Goal: Check status: Check status

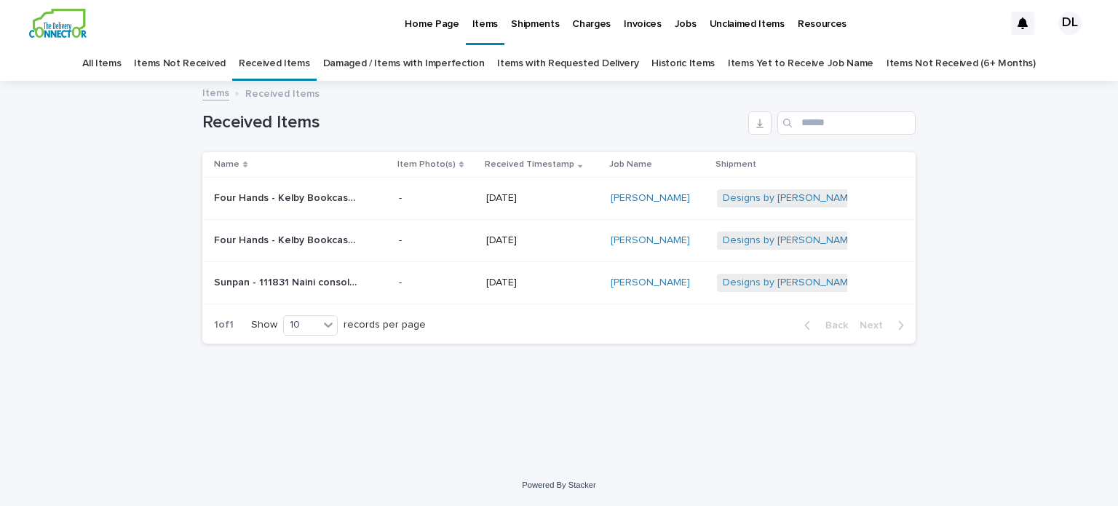
click at [121, 68] on link "All Items" at bounding box center [101, 64] width 39 height 34
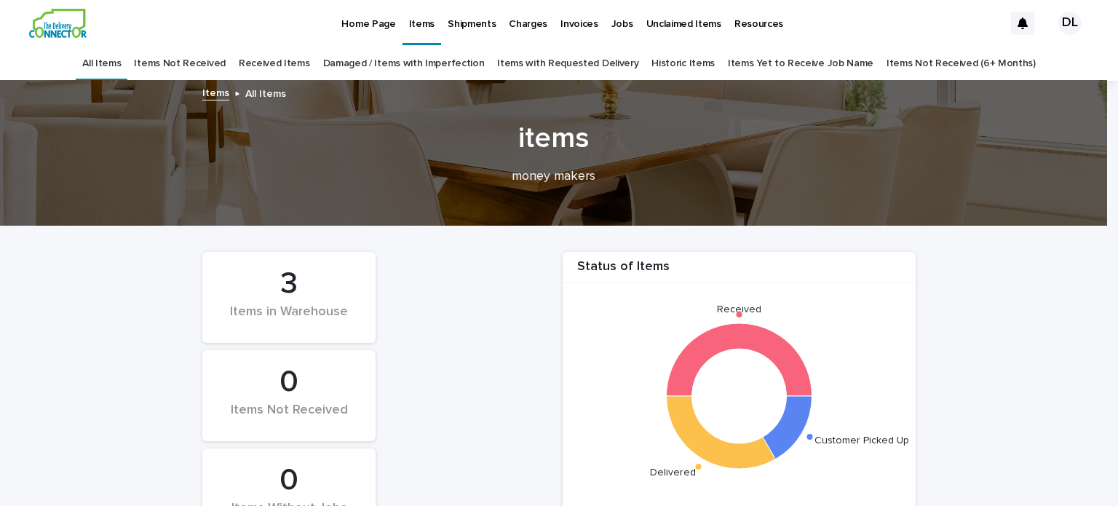
click at [466, 28] on p "Shipments" at bounding box center [472, 15] width 48 height 31
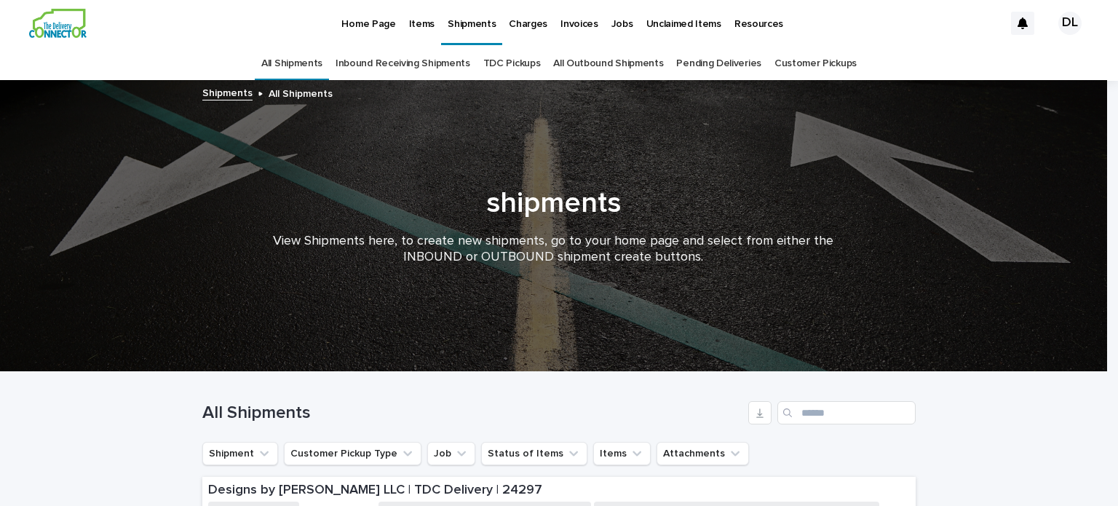
click at [411, 19] on p "Items" at bounding box center [421, 15] width 25 height 31
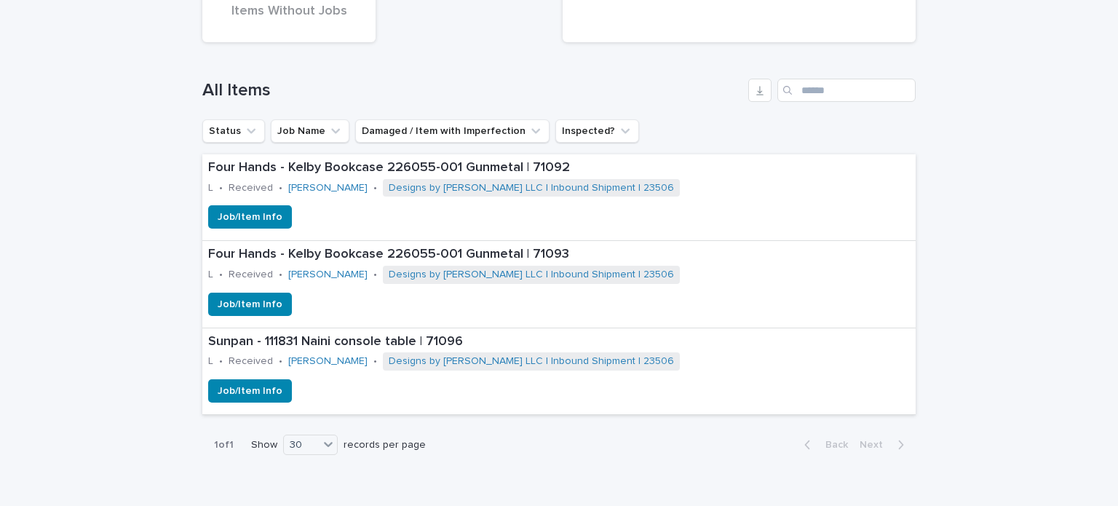
scroll to position [510, 0]
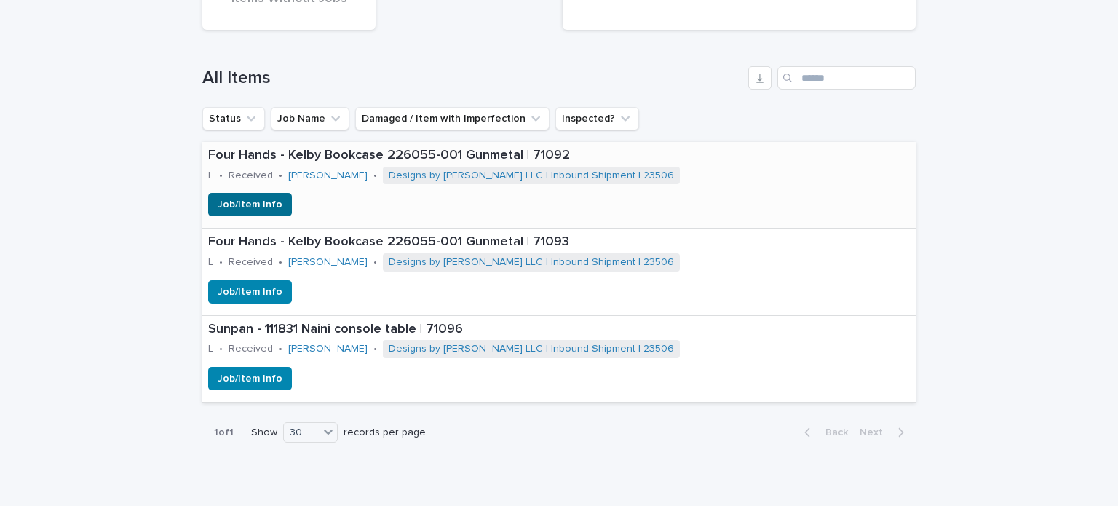
click at [259, 206] on span "Job/Item Info" at bounding box center [250, 204] width 65 height 15
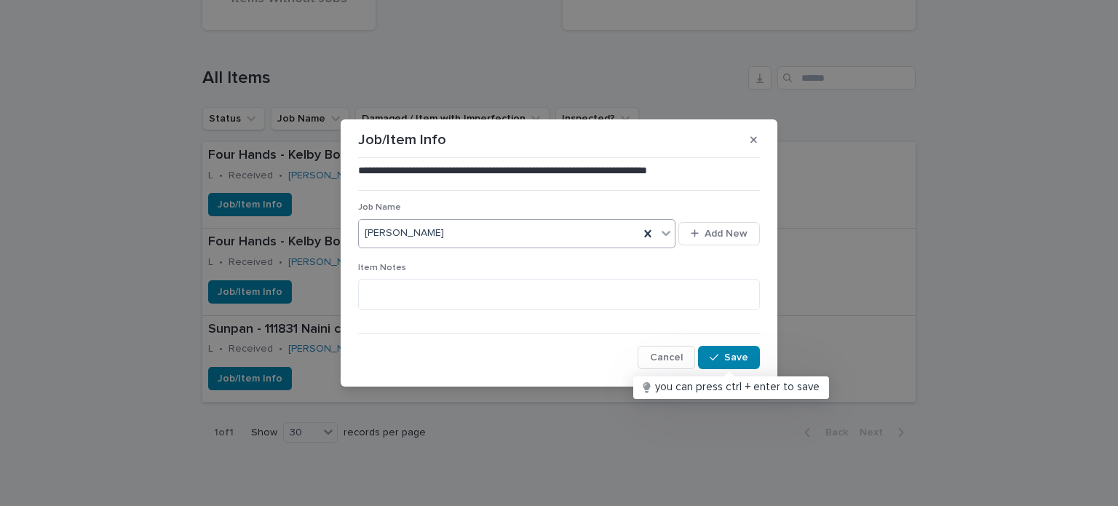
click at [665, 229] on icon at bounding box center [666, 233] width 15 height 15
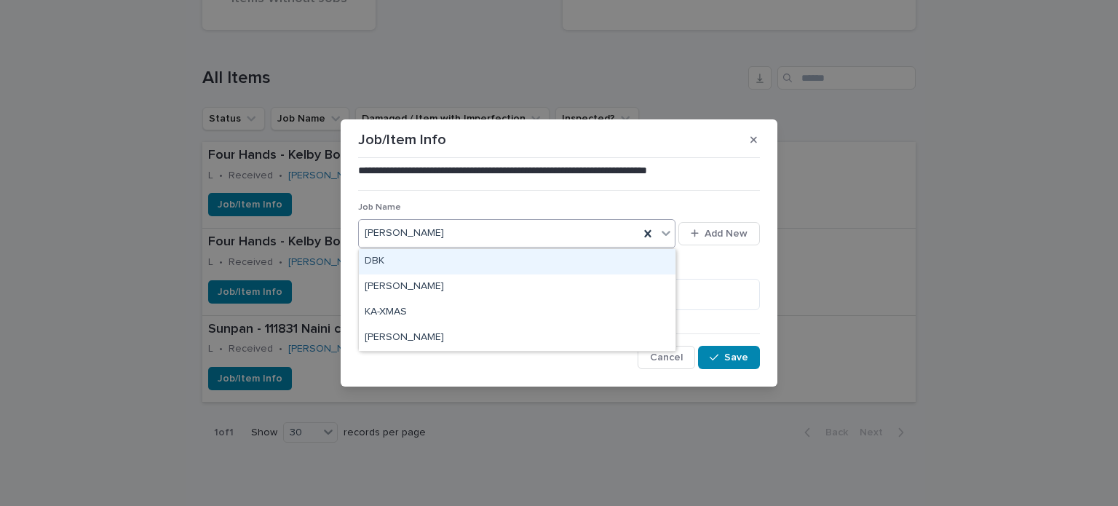
click at [660, 231] on icon at bounding box center [666, 233] width 15 height 15
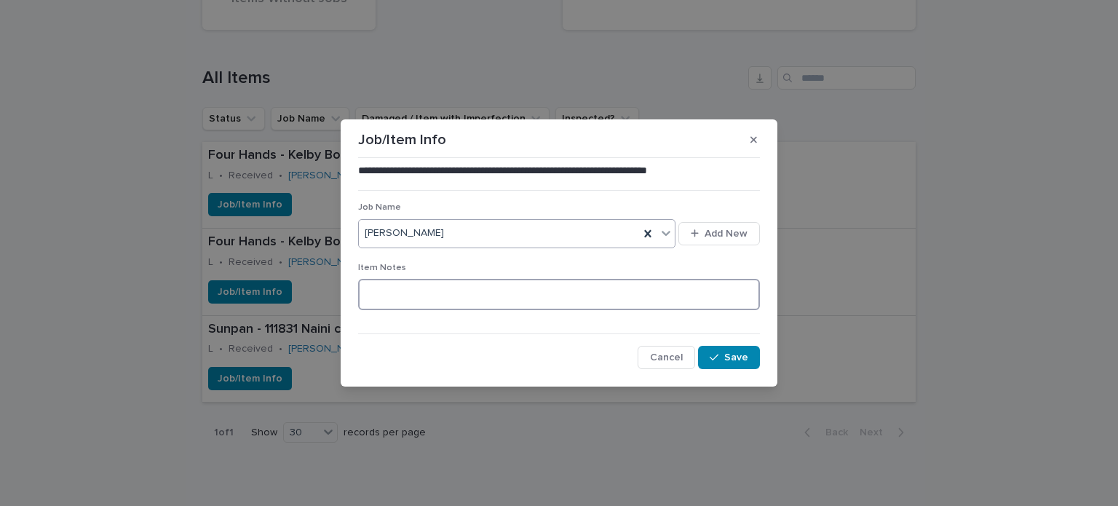
click at [729, 301] on textarea at bounding box center [559, 294] width 402 height 31
click at [752, 140] on icon "button" at bounding box center [754, 140] width 7 height 10
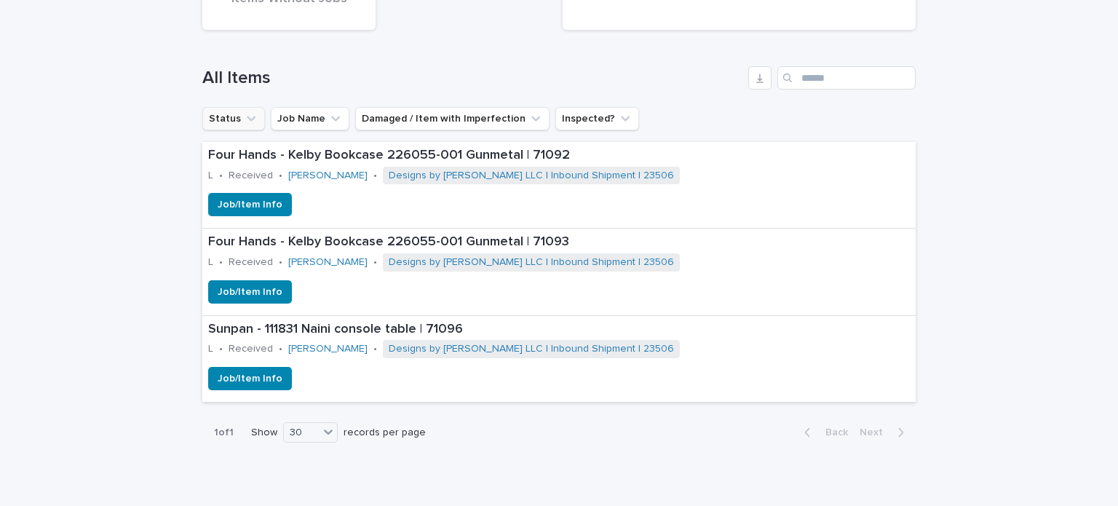
click at [222, 112] on button "Status" at bounding box center [233, 118] width 63 height 23
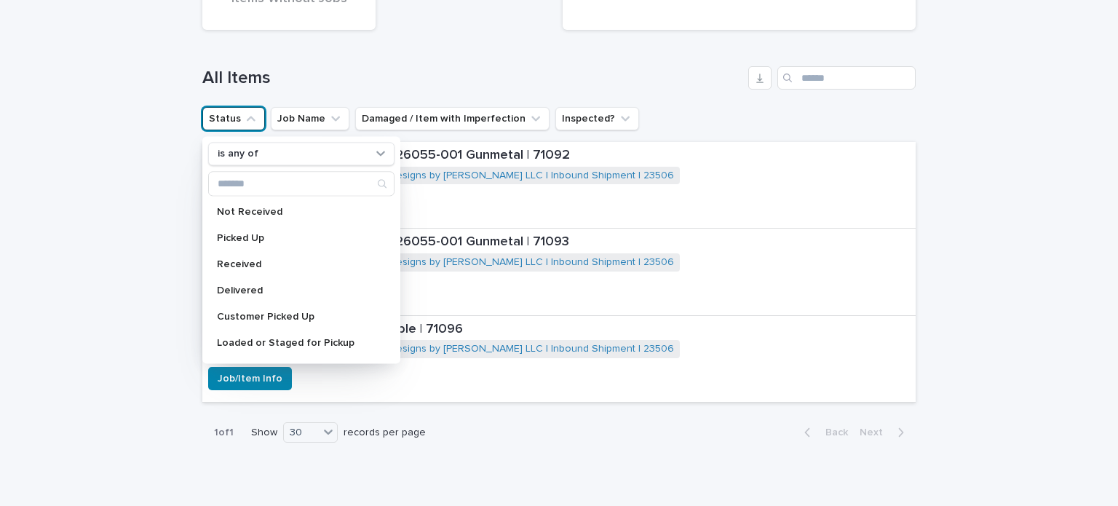
click at [716, 132] on div "Status of Items Received Delivered Customer Picked Up 3 Items in Warehouse 0 It…" at bounding box center [558, 84] width 713 height 734
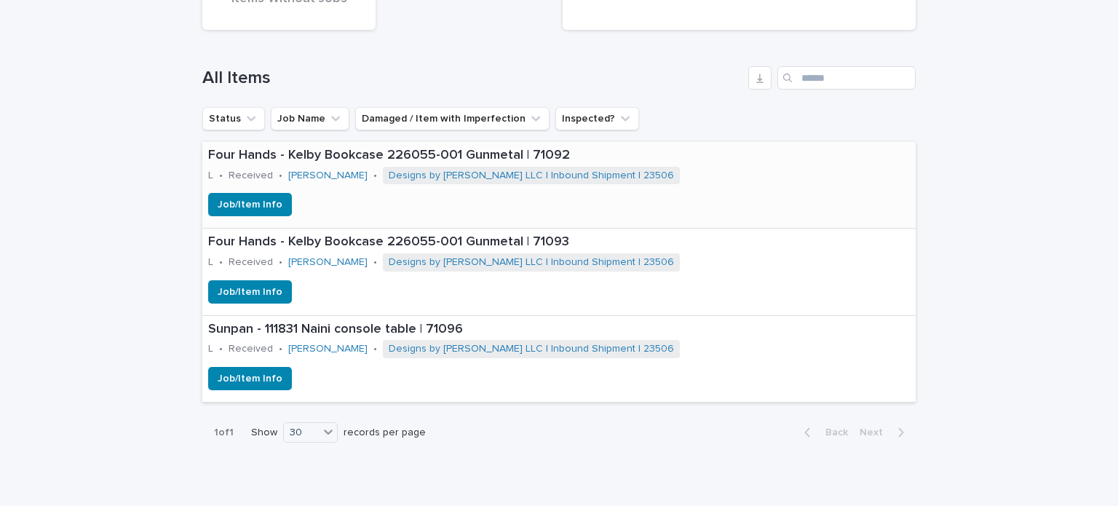
click at [679, 182] on div "Four Hands - Kelby Bookcase 226055-001 Gunmetal | 71092 L • Received • [PERSON_…" at bounding box center [558, 167] width 713 height 51
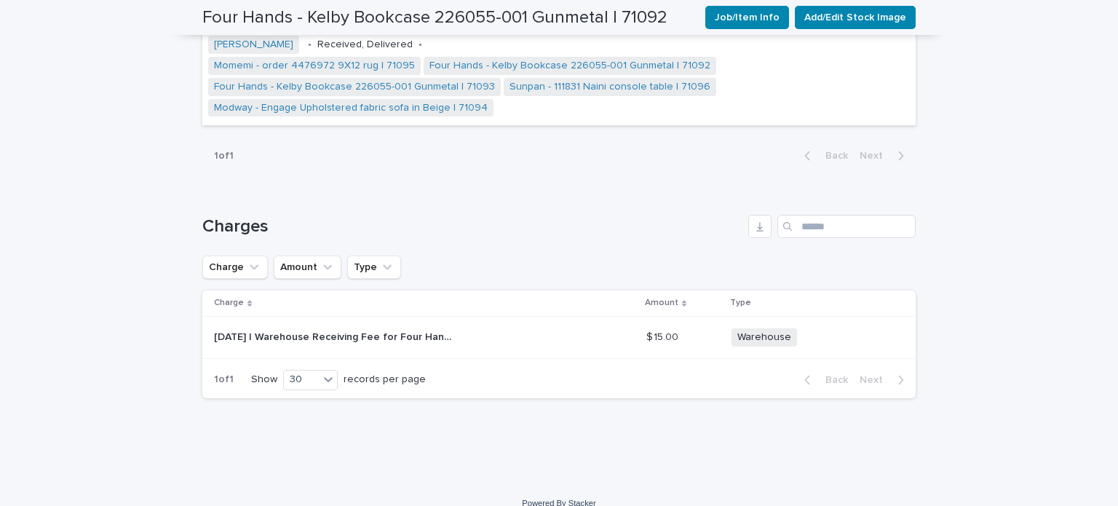
scroll to position [57, 0]
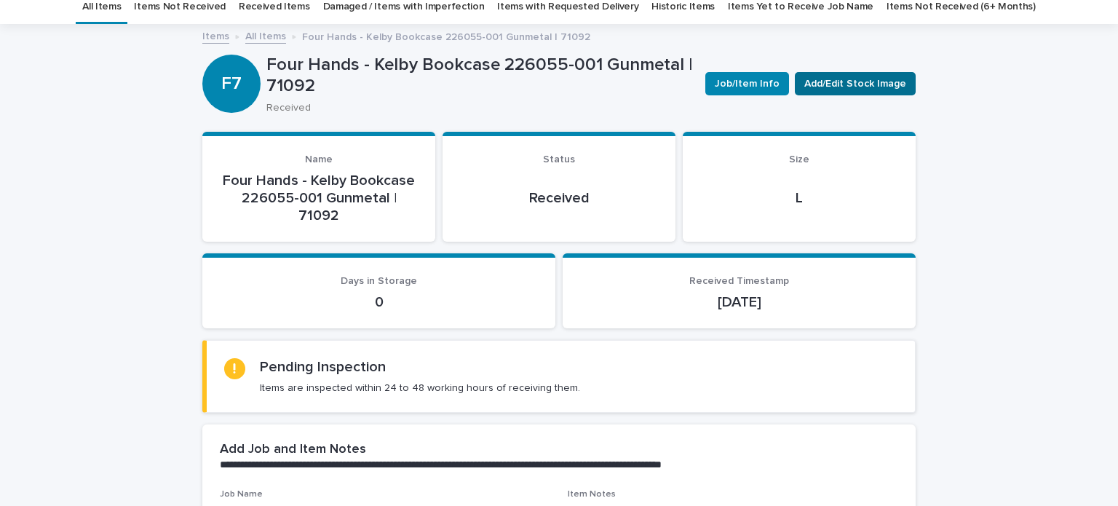
click at [856, 84] on span "Add/Edit Stock Image" at bounding box center [855, 83] width 102 height 15
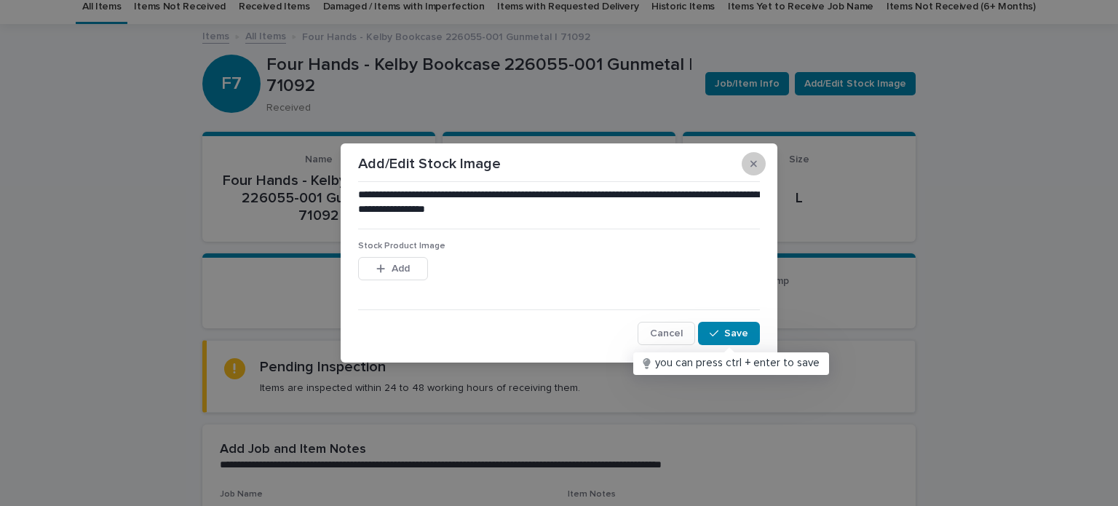
click at [753, 167] on icon "button" at bounding box center [754, 164] width 7 height 10
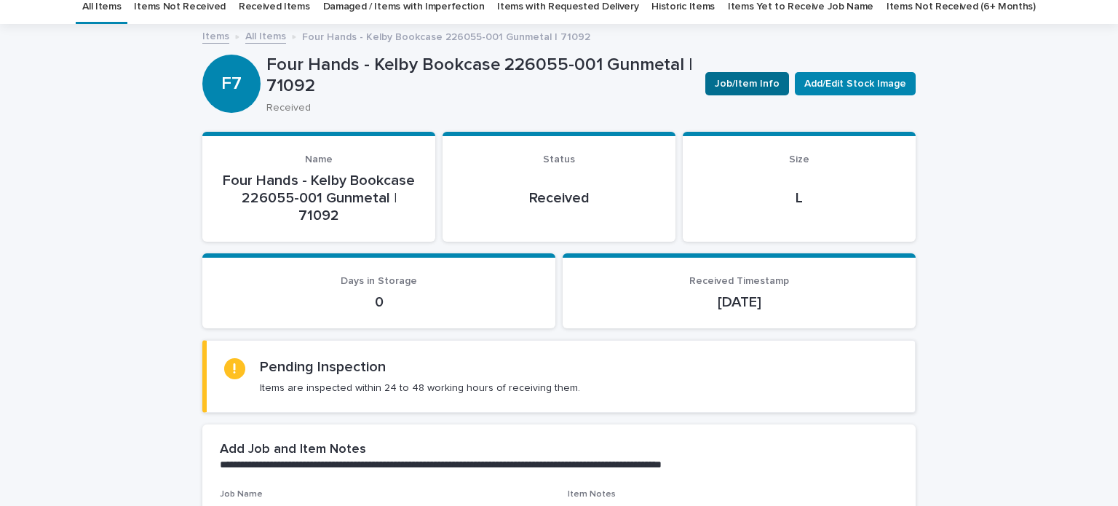
click at [751, 79] on span "Job/Item Info" at bounding box center [747, 83] width 65 height 15
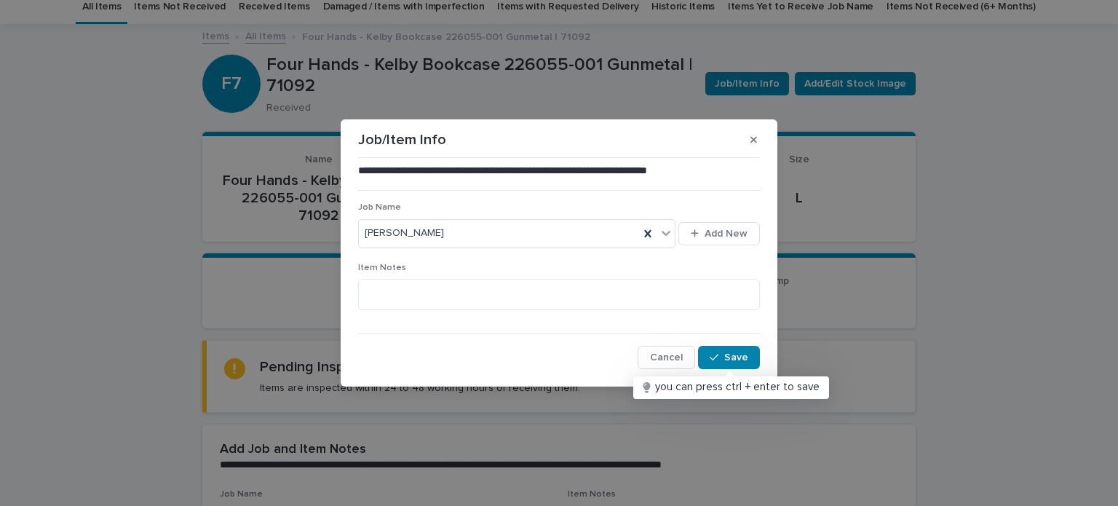
click at [759, 138] on button "button" at bounding box center [754, 139] width 24 height 23
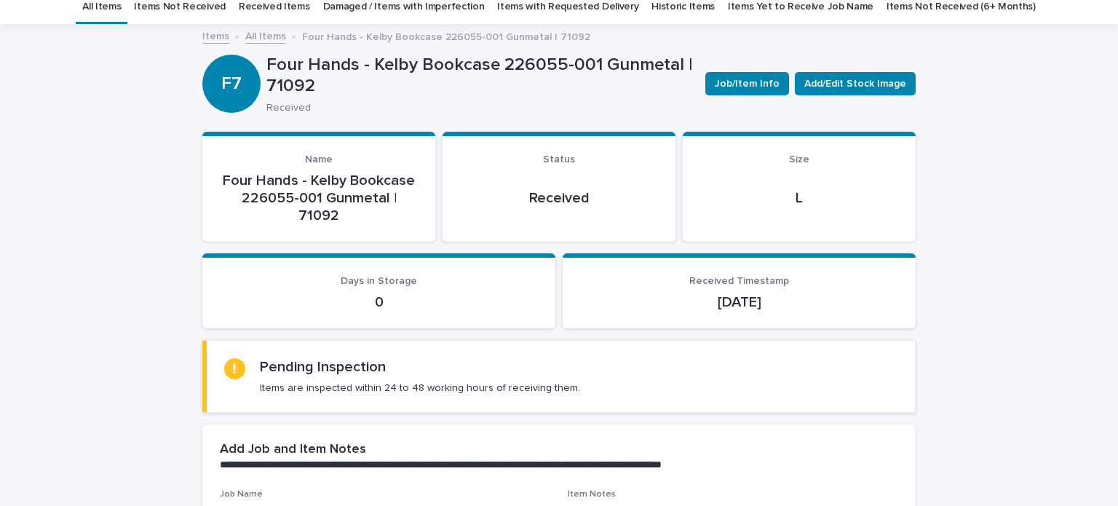
scroll to position [0, 0]
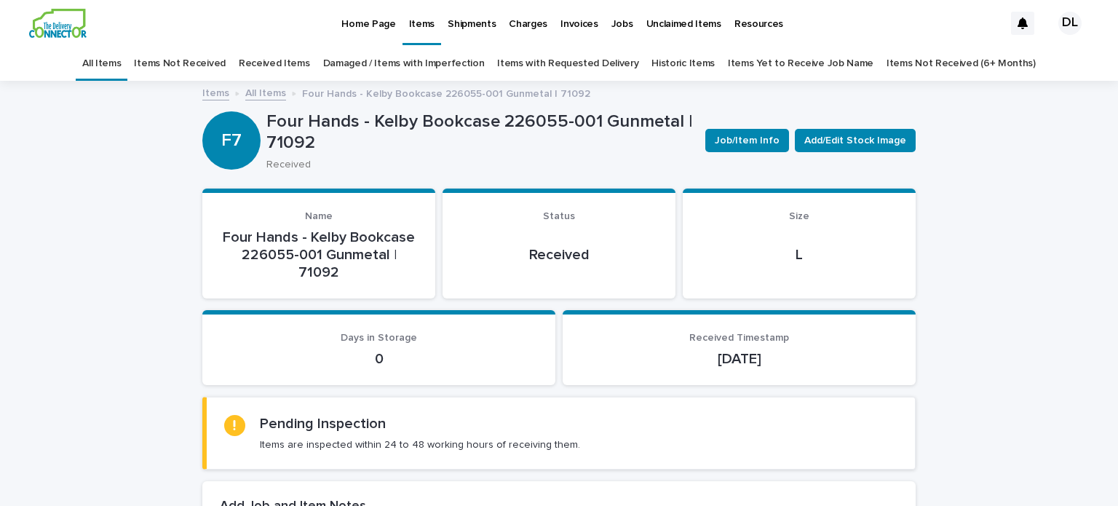
click at [556, 63] on link "Items with Requested Delivery" at bounding box center [567, 64] width 141 height 34
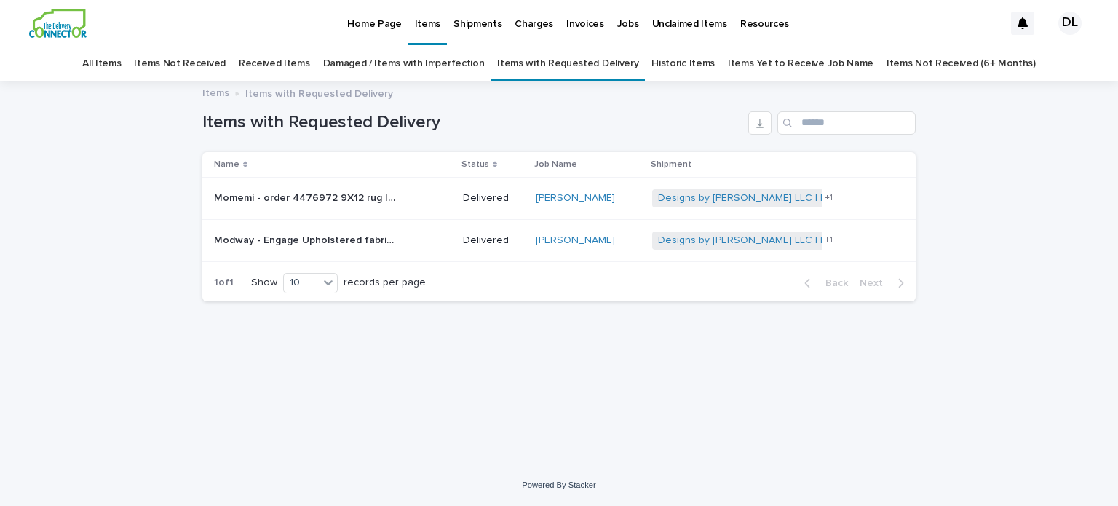
click at [117, 59] on link "All Items" at bounding box center [101, 64] width 39 height 34
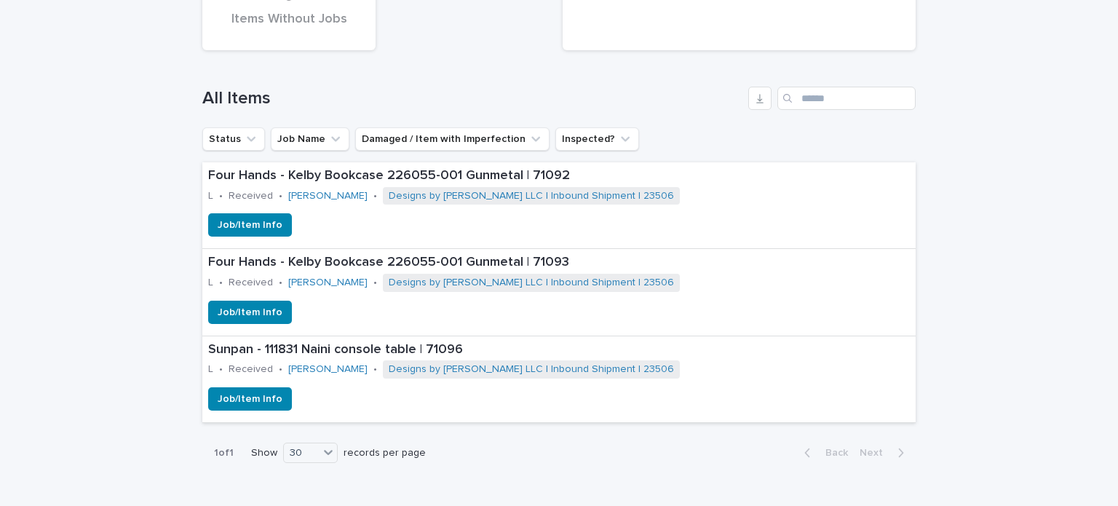
scroll to position [568, 0]
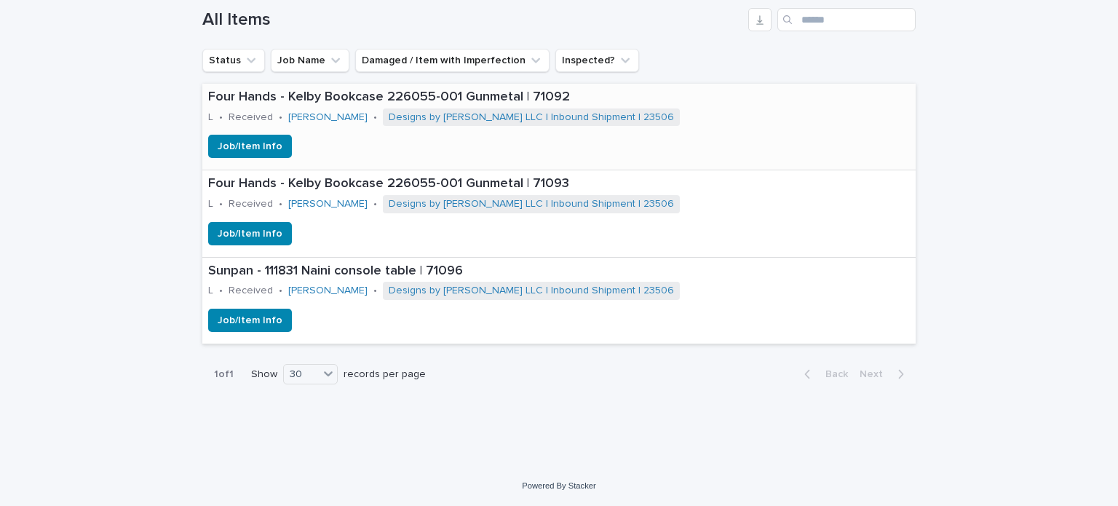
click at [866, 143] on div "Job/Item Info" at bounding box center [558, 146] width 713 height 23
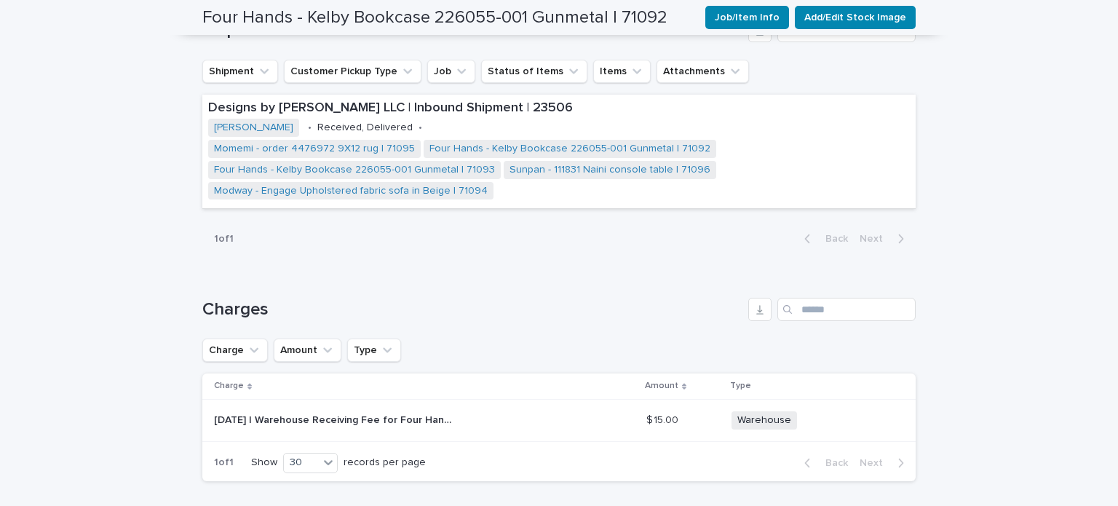
scroll to position [702, 0]
